Goal: Navigation & Orientation: Find specific page/section

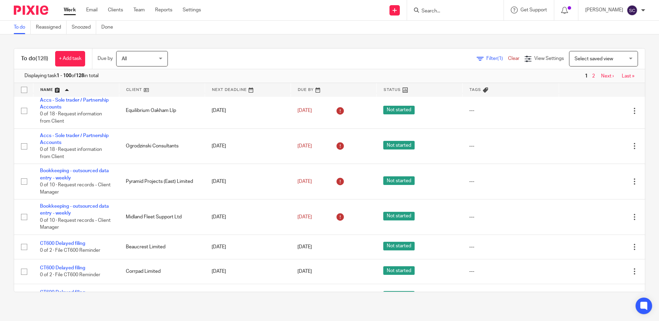
scroll to position [1205, 0]
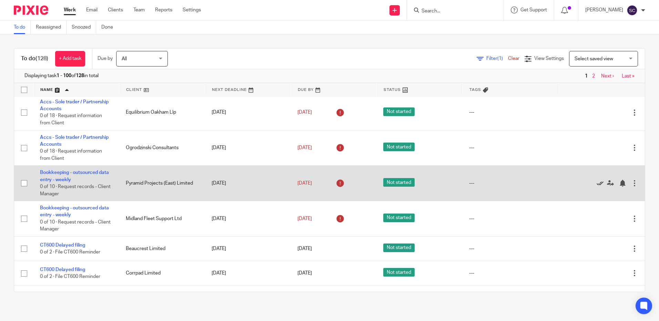
click at [596, 187] on icon at bounding box center [599, 183] width 7 height 7
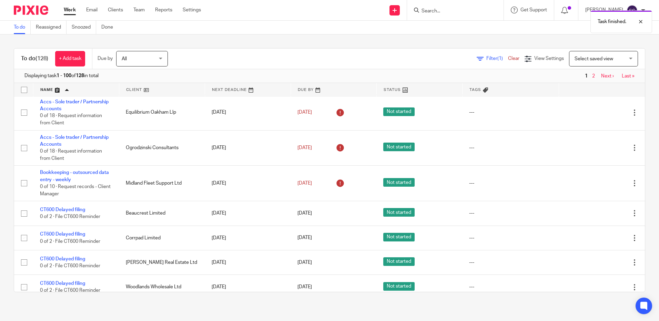
click at [596, 187] on icon at bounding box center [599, 183] width 7 height 7
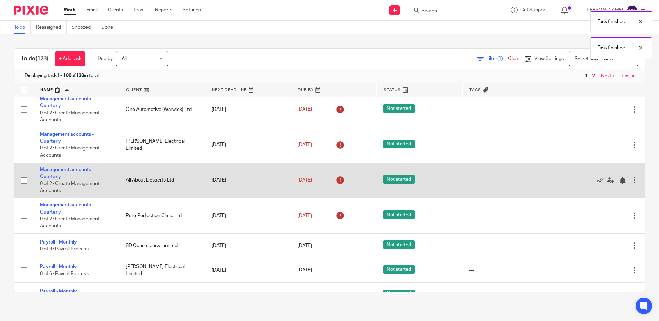
scroll to position [1481, 0]
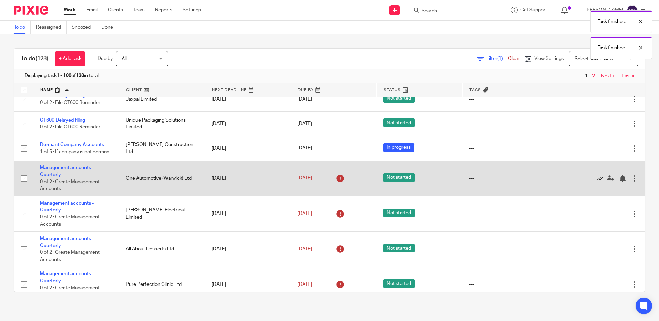
click at [596, 182] on icon at bounding box center [599, 178] width 7 height 7
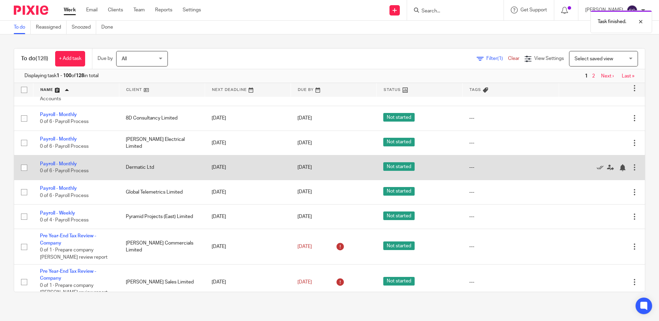
scroll to position [1653, 0]
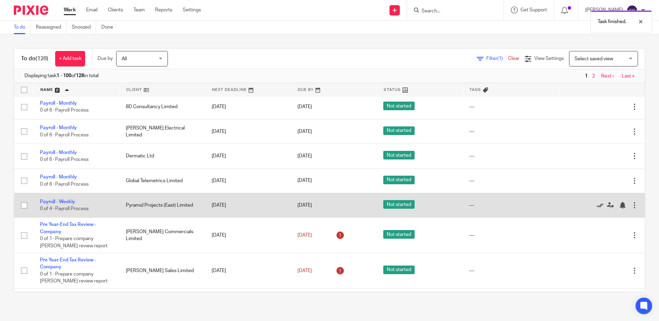
click at [596, 209] on icon at bounding box center [599, 205] width 7 height 7
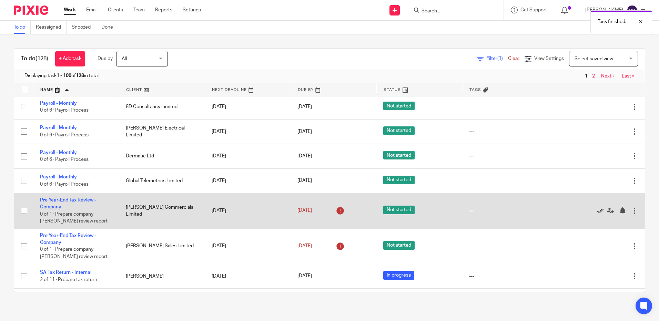
click at [596, 214] on icon at bounding box center [599, 210] width 7 height 7
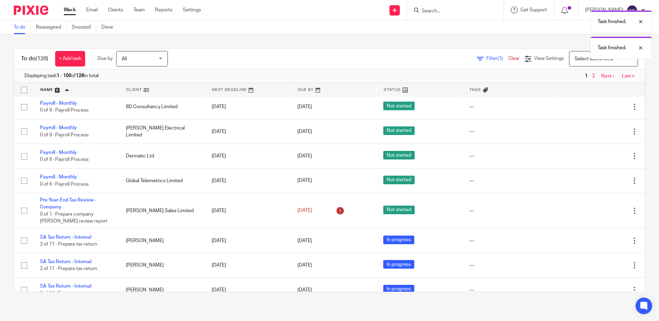
click at [596, 214] on icon at bounding box center [599, 210] width 7 height 7
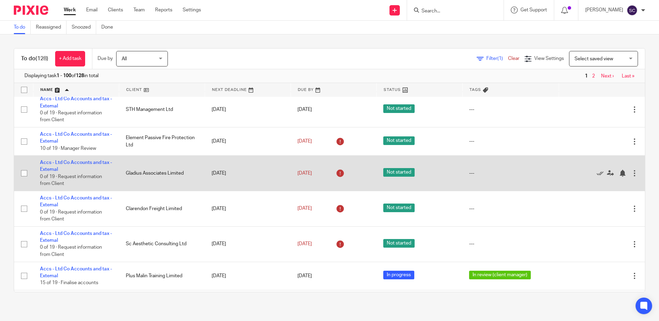
scroll to position [0, 0]
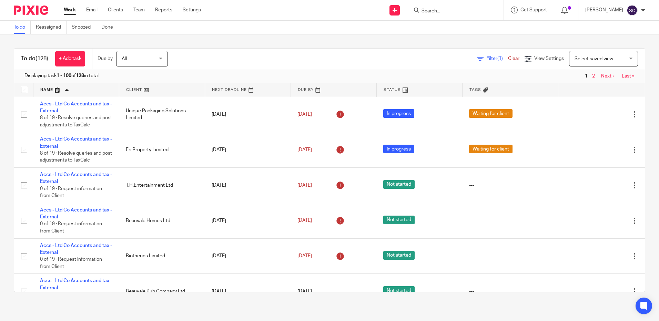
click at [601, 75] on link "Next ›" at bounding box center [607, 76] width 13 height 5
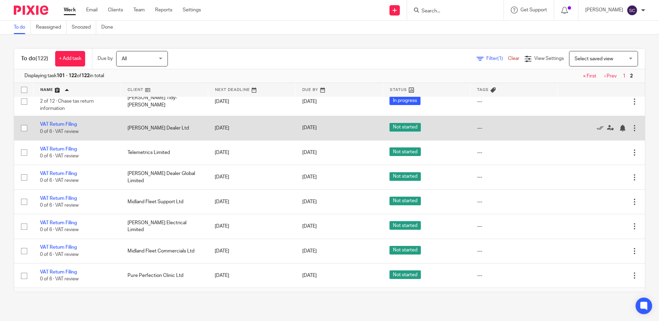
scroll to position [418, 0]
